Goal: Obtain resource: Obtain resource

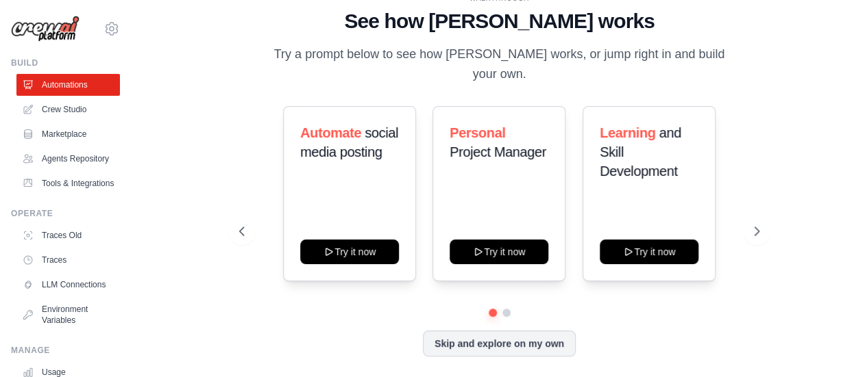
scroll to position [4, 0]
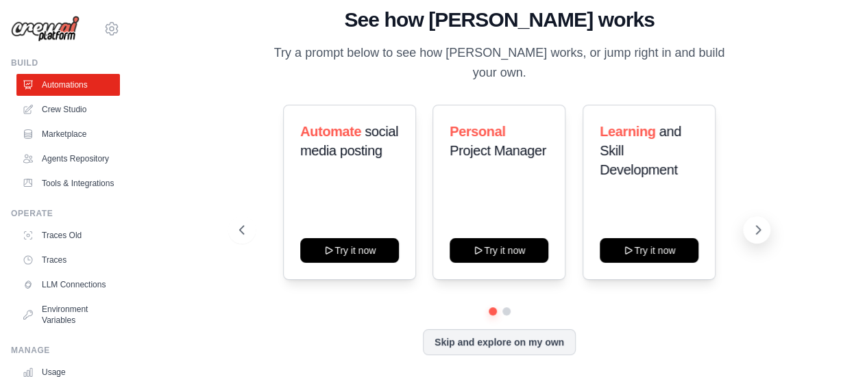
click at [763, 236] on icon at bounding box center [758, 230] width 14 height 14
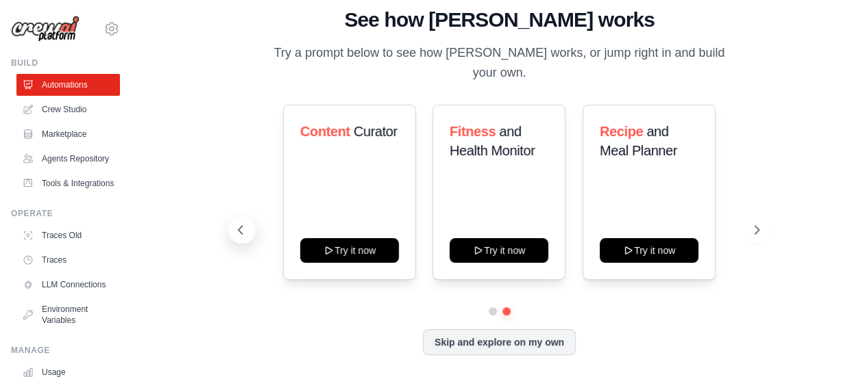
click at [248, 234] on button at bounding box center [241, 229] width 27 height 27
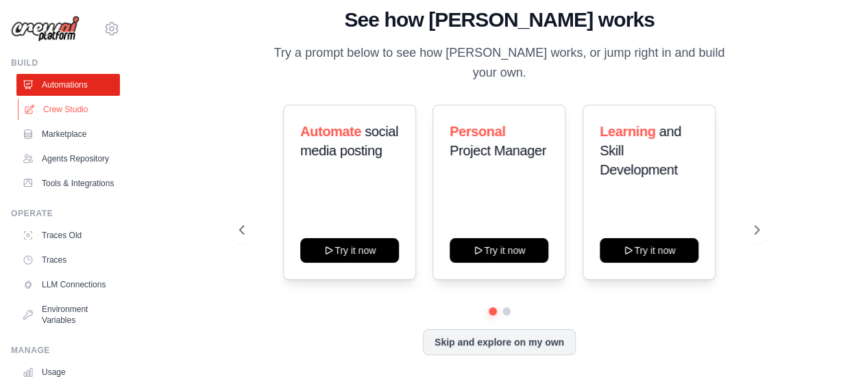
click at [65, 106] on link "Crew Studio" at bounding box center [69, 110] width 103 height 22
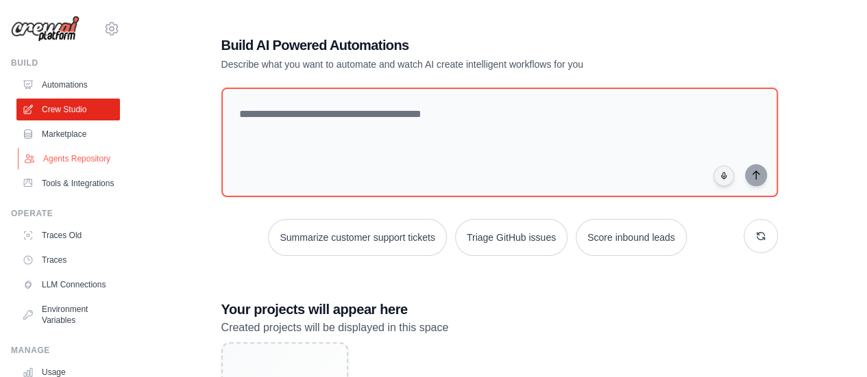
click at [88, 170] on link "Agents Repository" at bounding box center [69, 159] width 103 height 22
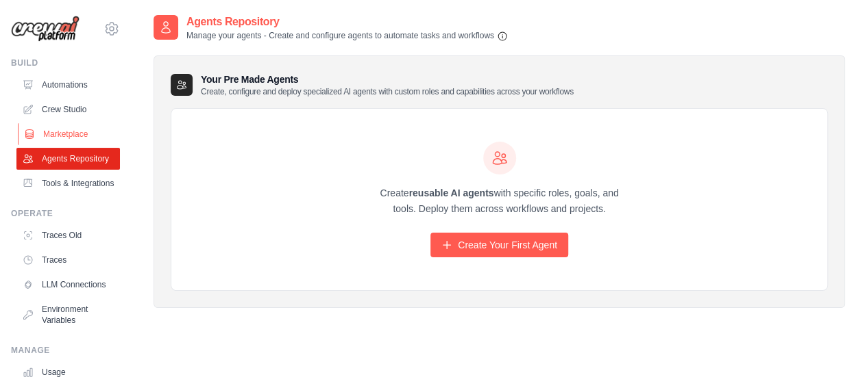
click at [69, 142] on link "Marketplace" at bounding box center [69, 134] width 103 height 22
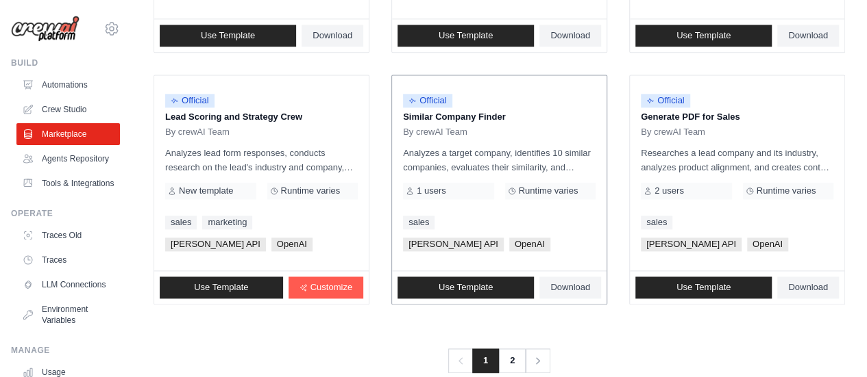
scroll to position [927, 0]
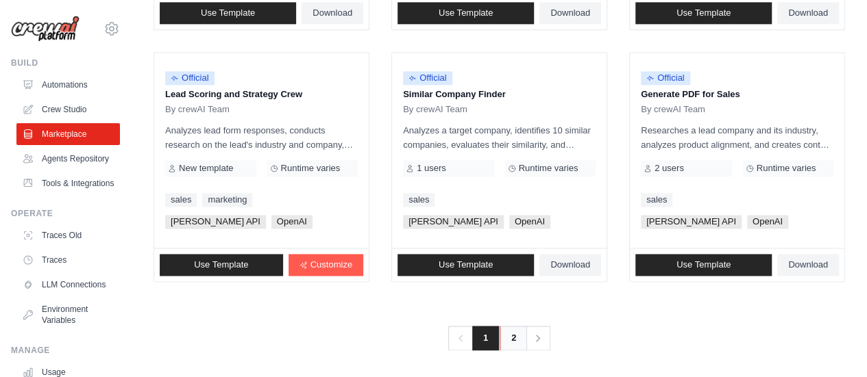
click at [515, 335] on link "2" at bounding box center [512, 338] width 27 height 25
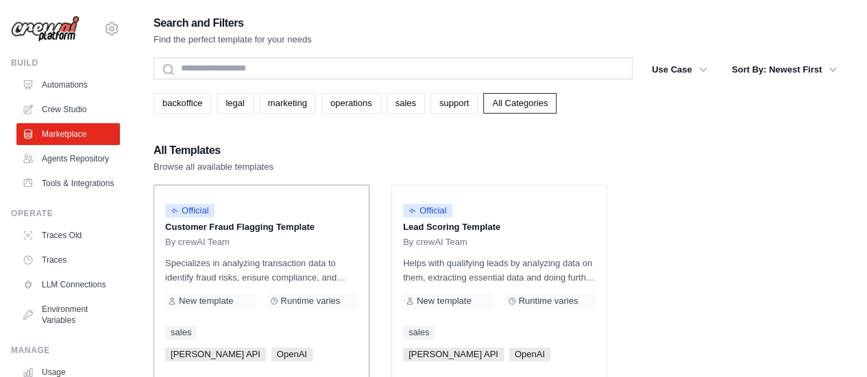
click at [264, 210] on div "Official" at bounding box center [261, 211] width 193 height 18
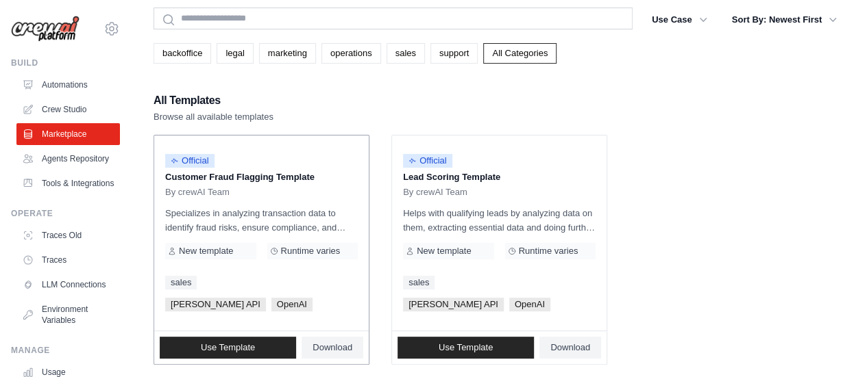
scroll to position [69, 0]
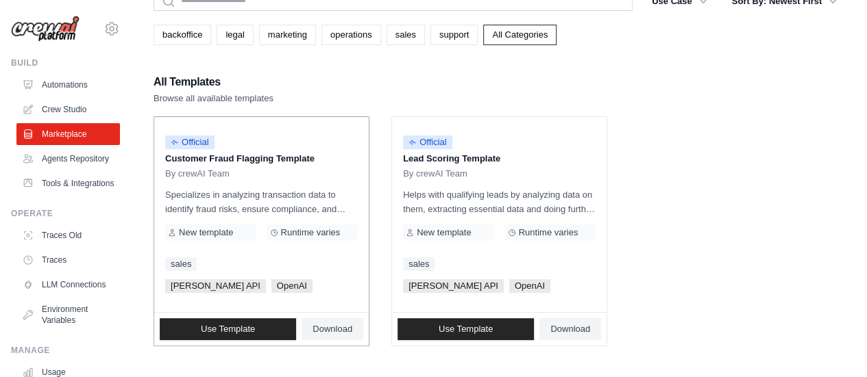
click at [269, 184] on div "Official Customer Fraud Flagging Template By crewAI Team Specializes in analyzi…" at bounding box center [261, 214] width 214 height 195
click at [195, 140] on span "Official" at bounding box center [189, 143] width 49 height 14
click at [229, 327] on span "Use Template" at bounding box center [228, 329] width 54 height 11
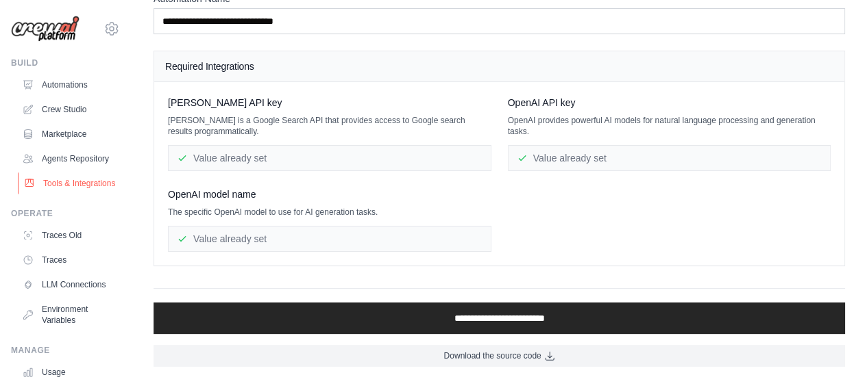
click at [77, 195] on link "Tools & Integrations" at bounding box center [69, 184] width 103 height 22
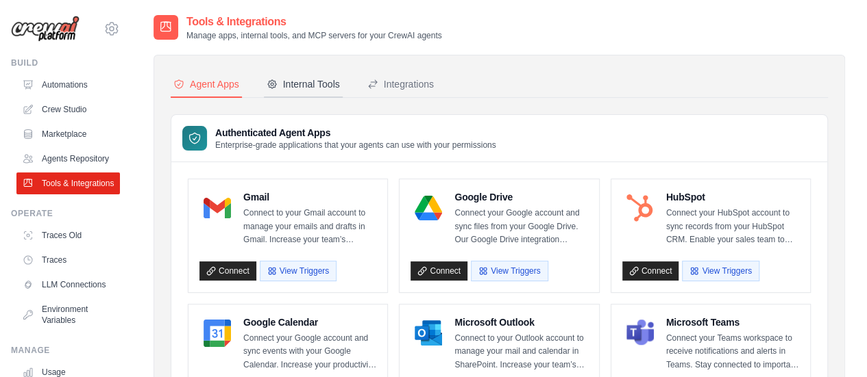
click at [317, 84] on div "Internal Tools" at bounding box center [302, 84] width 73 height 14
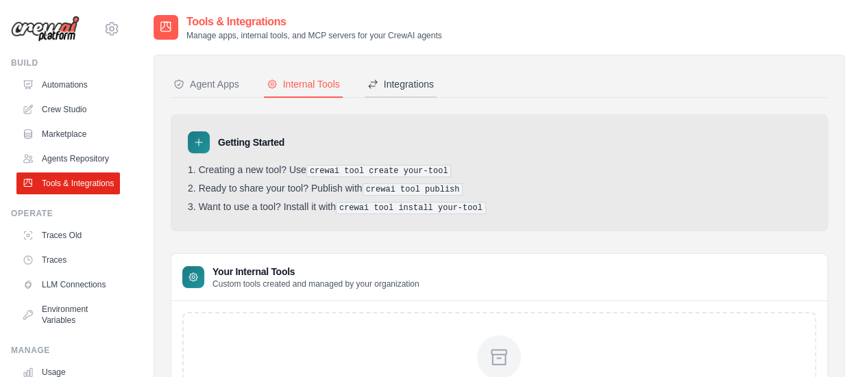
click at [397, 83] on div "Integrations" at bounding box center [400, 84] width 66 height 14
